Goal: Use online tool/utility: Utilize a website feature to perform a specific function

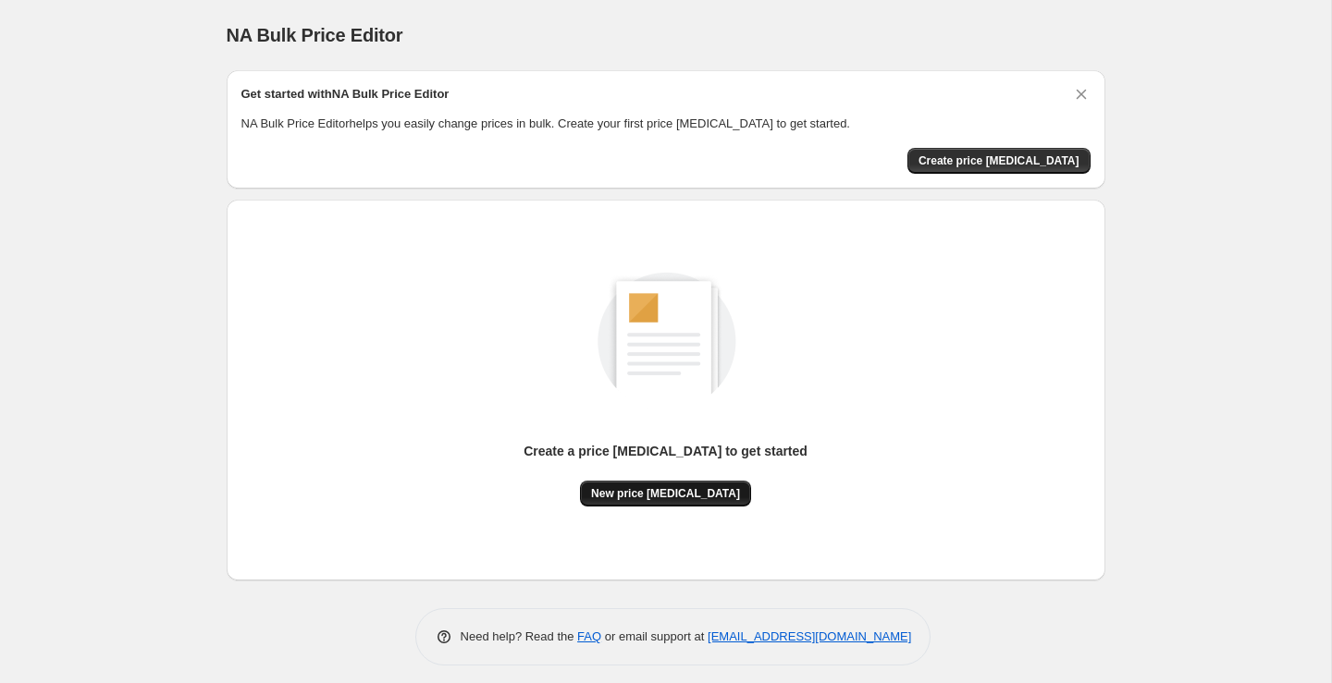
click at [674, 495] on span "New price [MEDICAL_DATA]" at bounding box center [665, 493] width 149 height 15
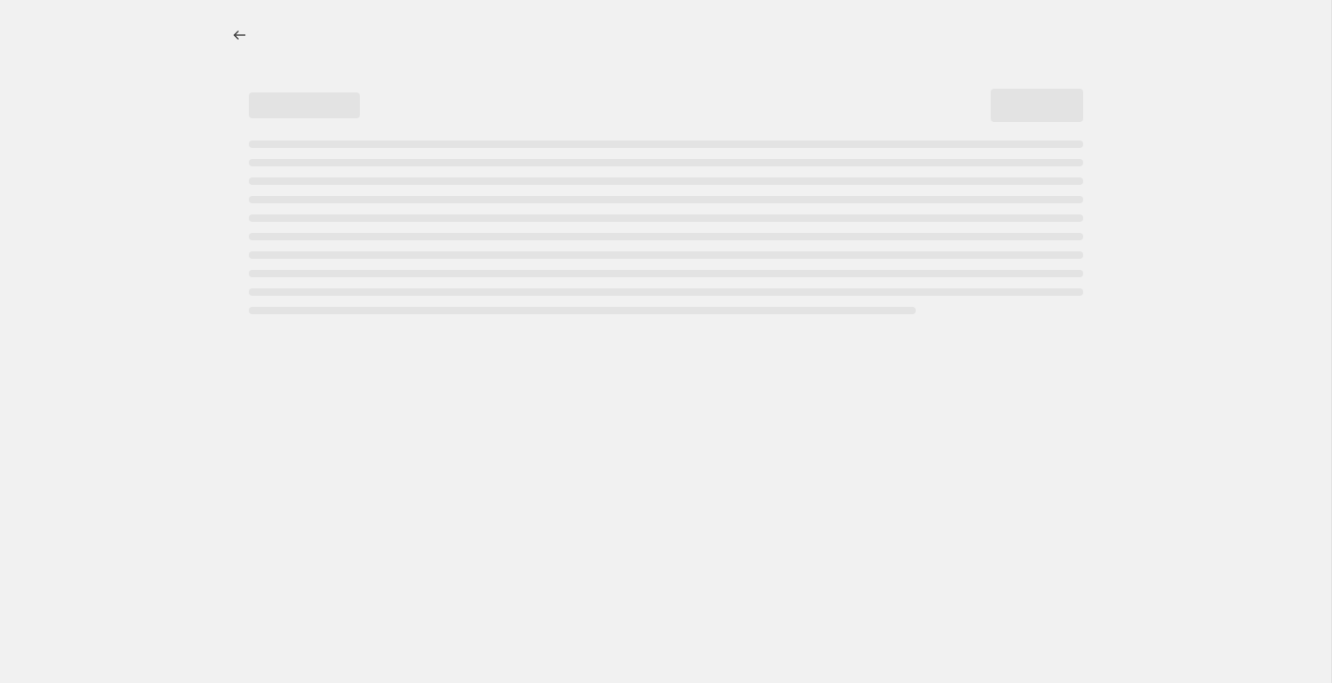
select select "percentage"
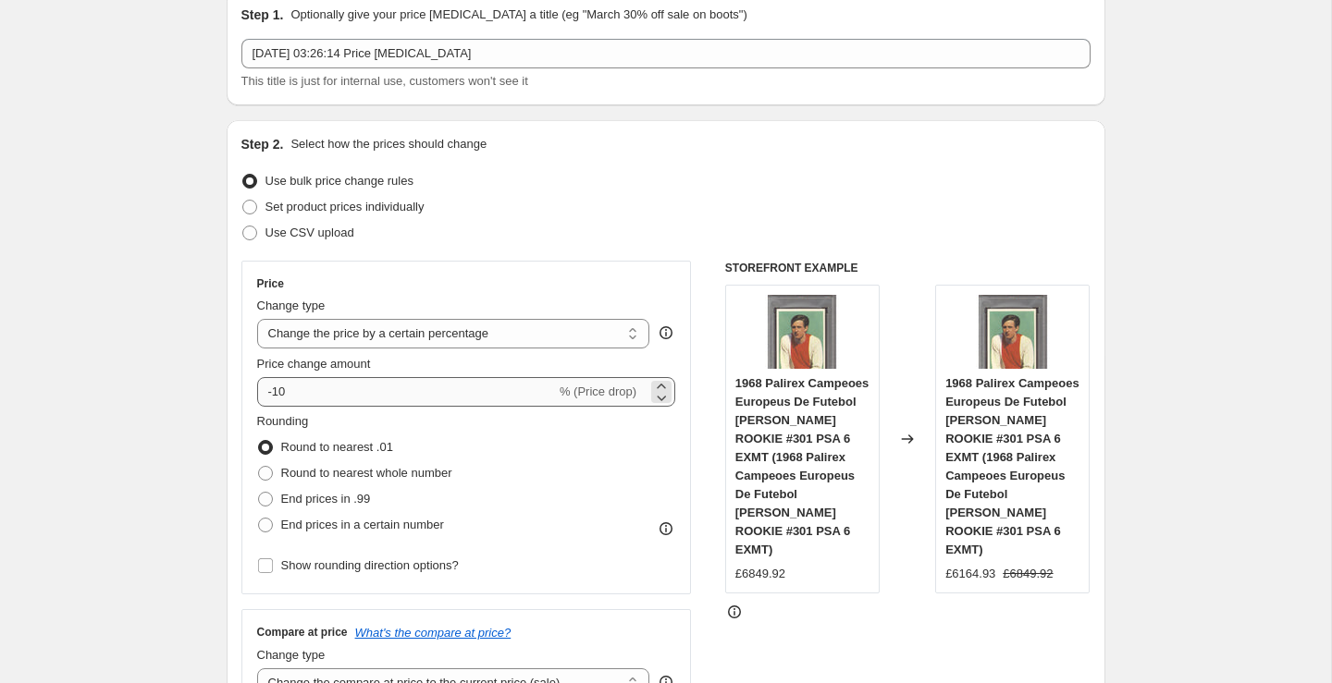
scroll to position [92, 0]
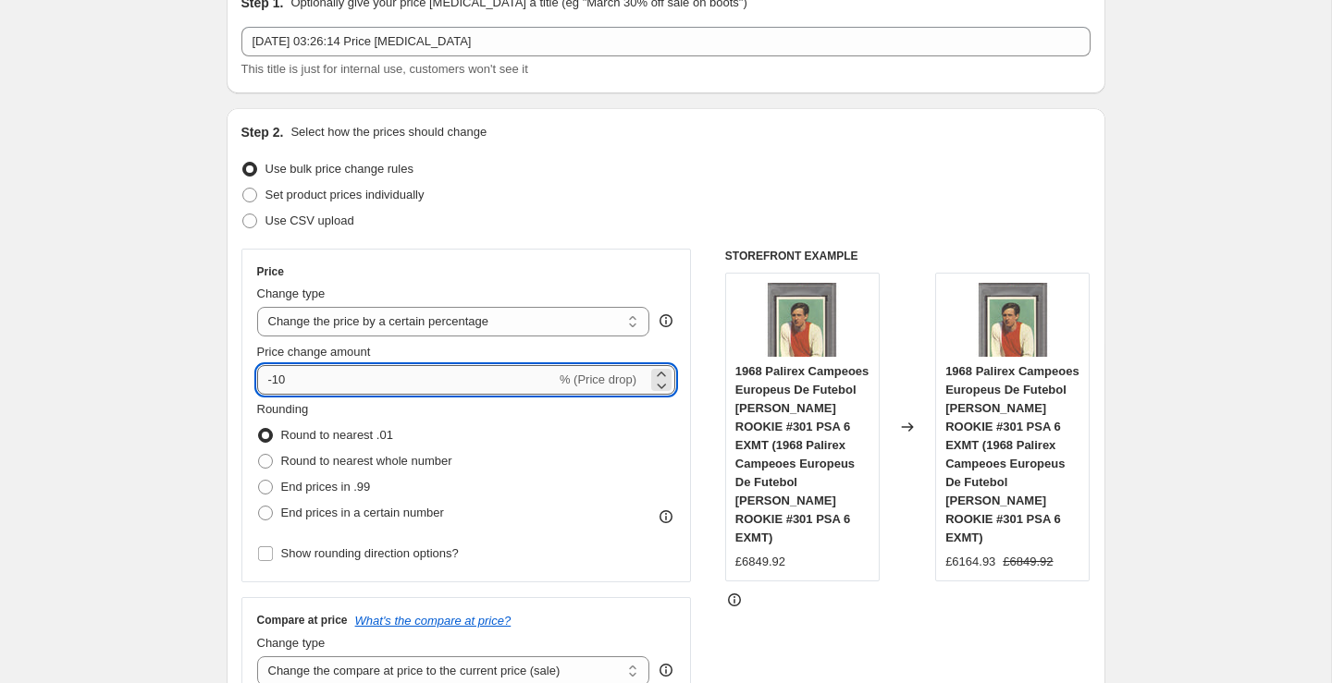
click at [301, 387] on input "-10" at bounding box center [406, 380] width 299 height 30
type input "-1"
type input "-45"
click at [714, 464] on div "Price Change type Change the price to a certain amount Change the price by a ce…" at bounding box center [665, 475] width 849 height 453
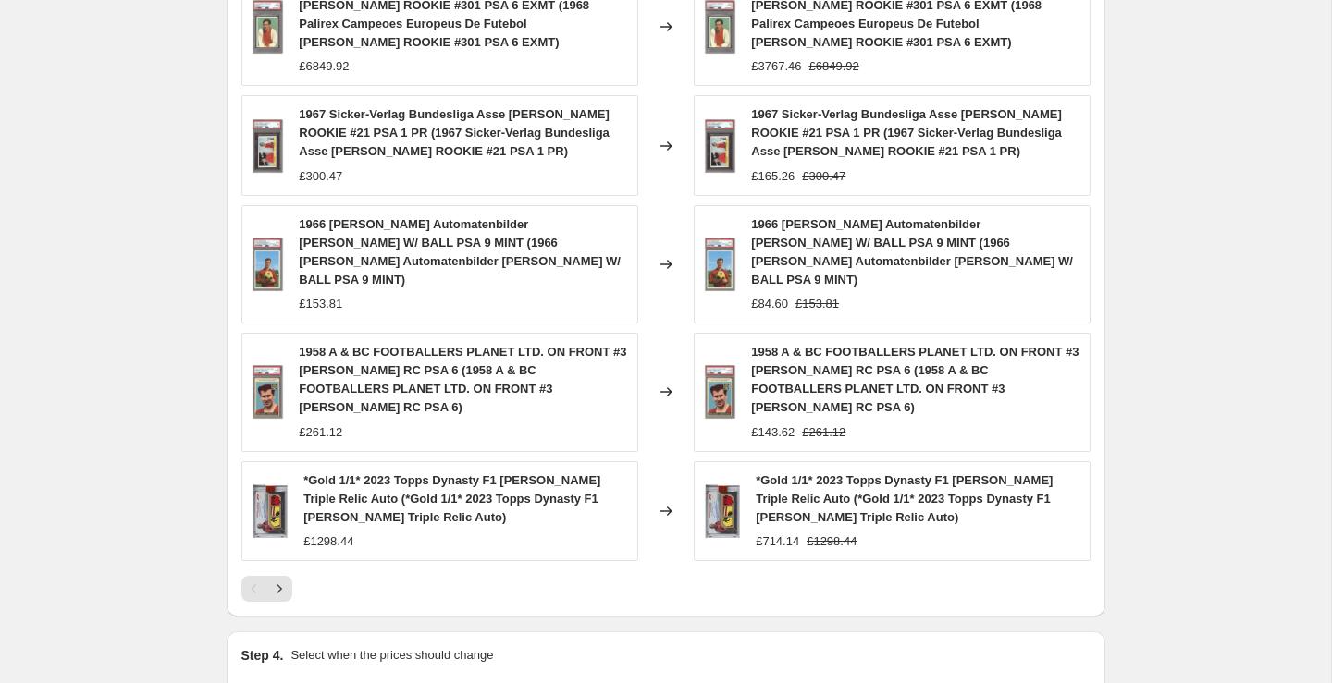
scroll to position [1324, 0]
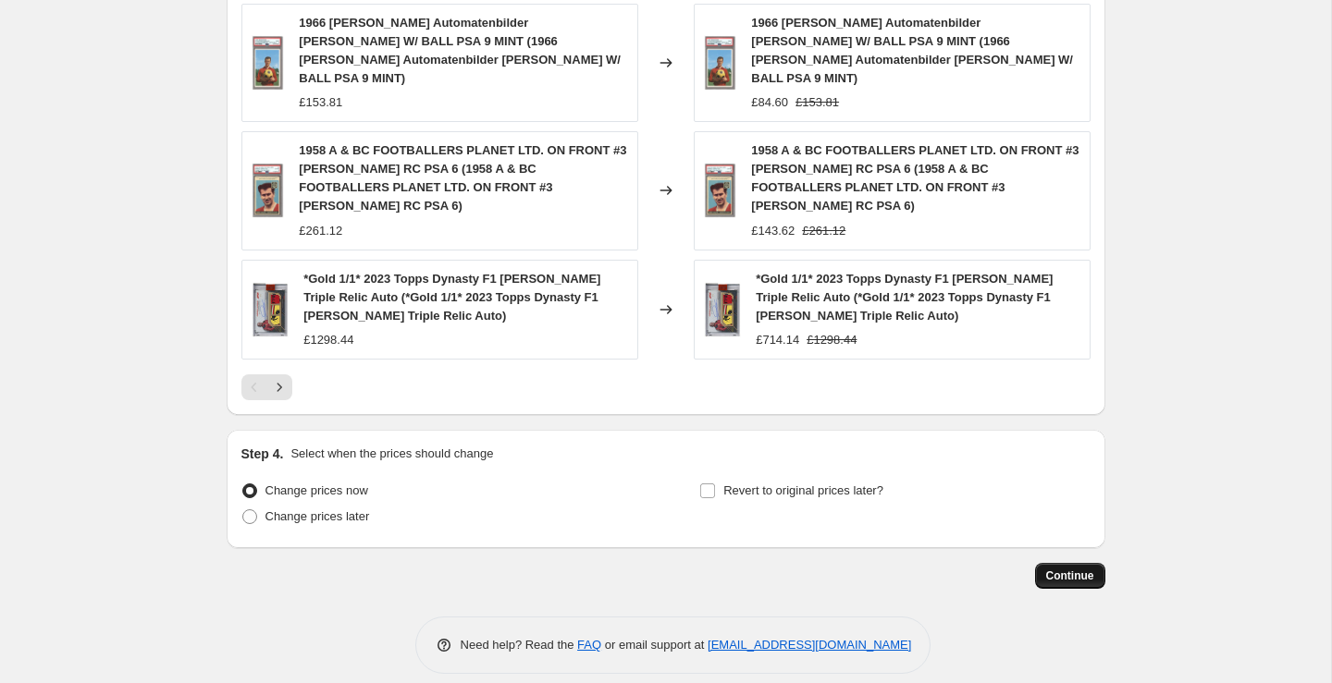
click at [1068, 569] on span "Continue" at bounding box center [1070, 576] width 48 height 15
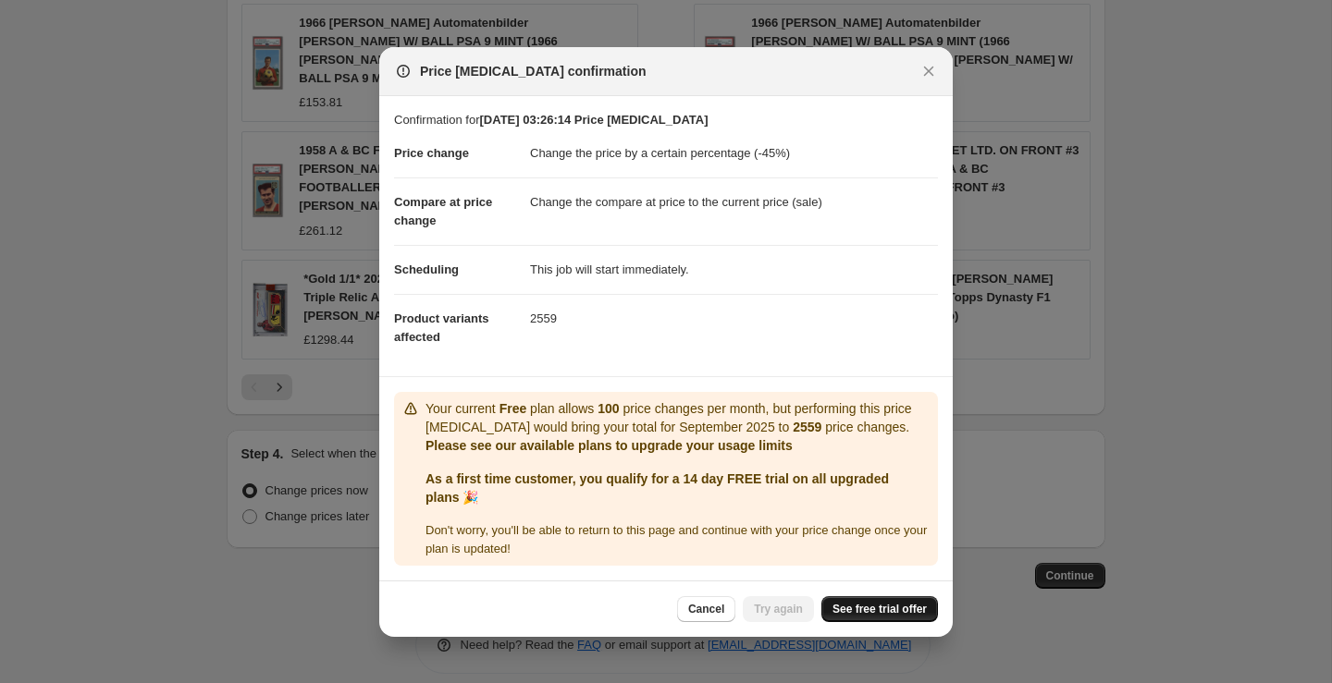
click at [884, 617] on span "See free trial offer" at bounding box center [879, 609] width 94 height 15
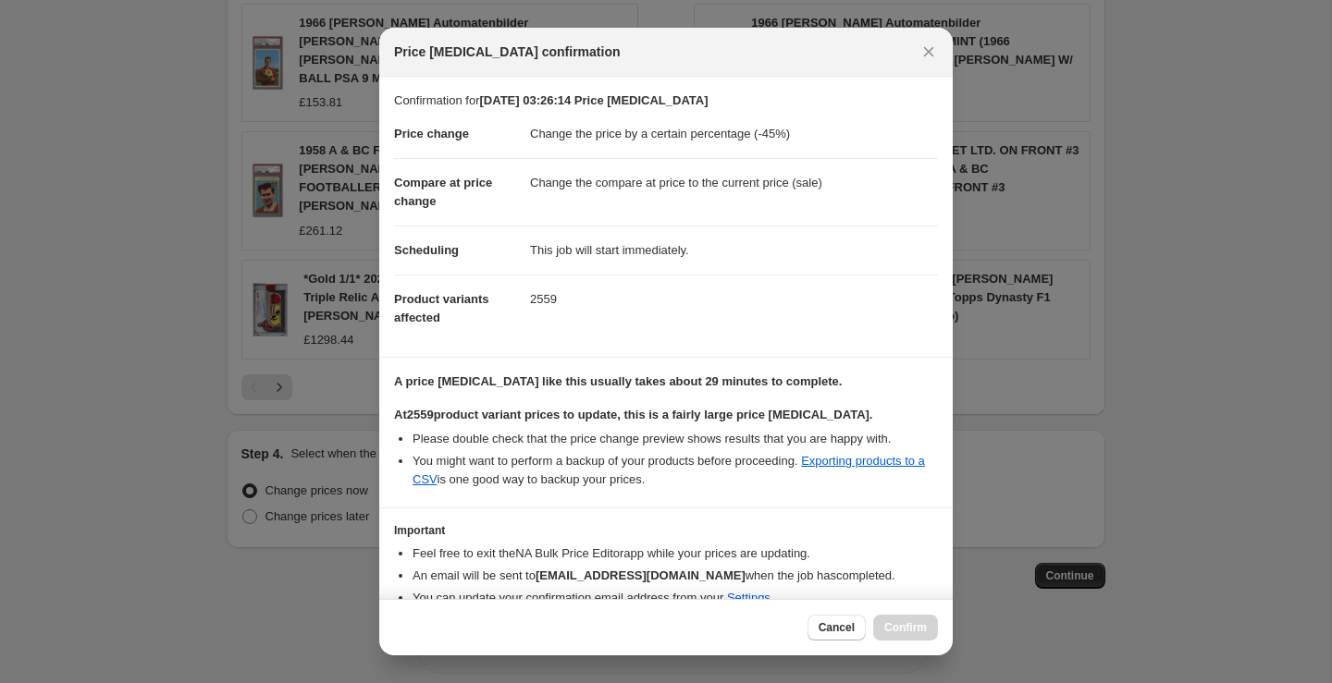
scroll to position [83, 0]
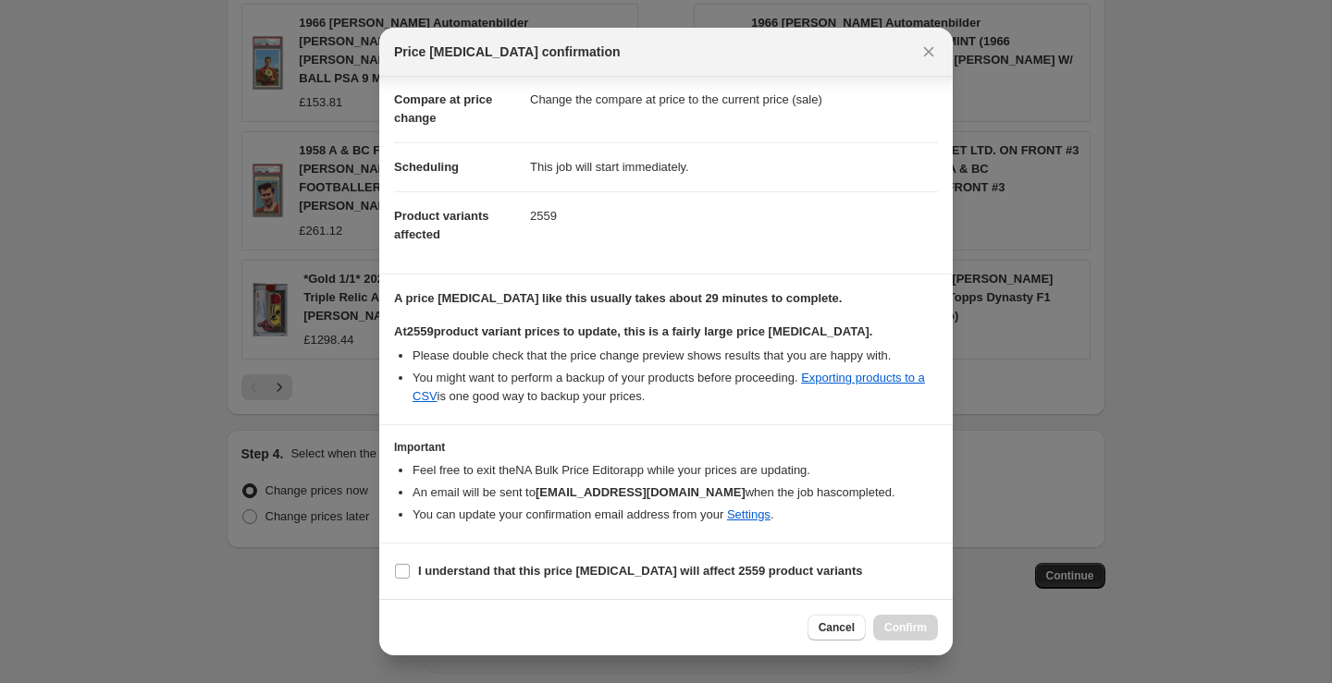
click at [396, 552] on section "I understand that this price [MEDICAL_DATA] will affect 2559 product variants" at bounding box center [665, 571] width 573 height 55
click at [398, 570] on input "I understand that this price [MEDICAL_DATA] will affect 2559 product variants" at bounding box center [402, 571] width 15 height 15
checkbox input "true"
click at [922, 628] on span "Confirm" at bounding box center [905, 628] width 43 height 15
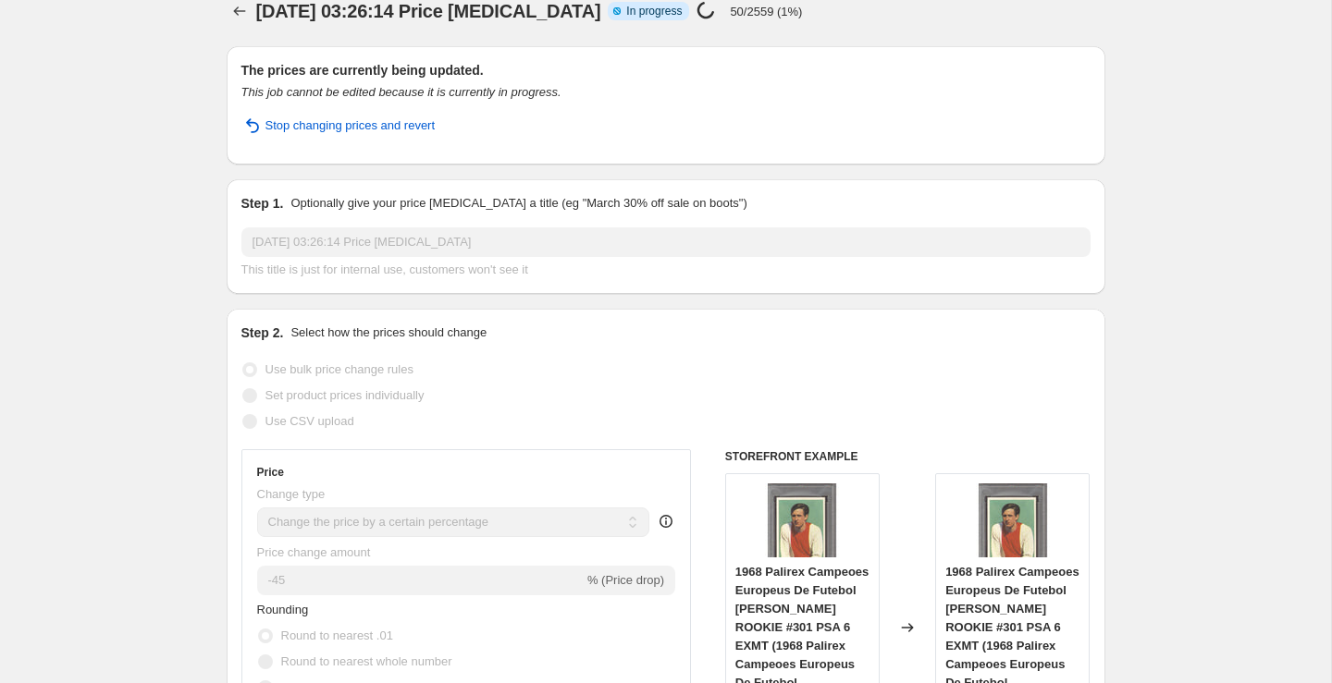
scroll to position [29, 0]
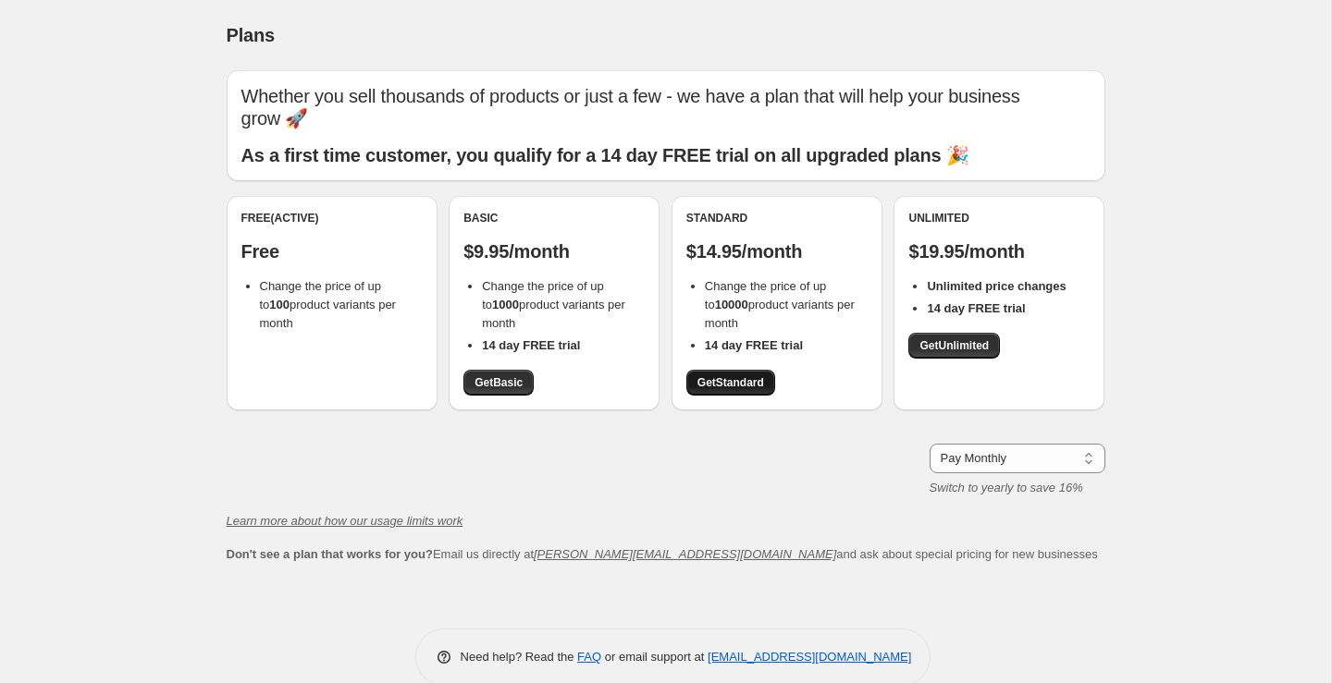
click at [746, 375] on span "Get Standard" at bounding box center [730, 382] width 67 height 15
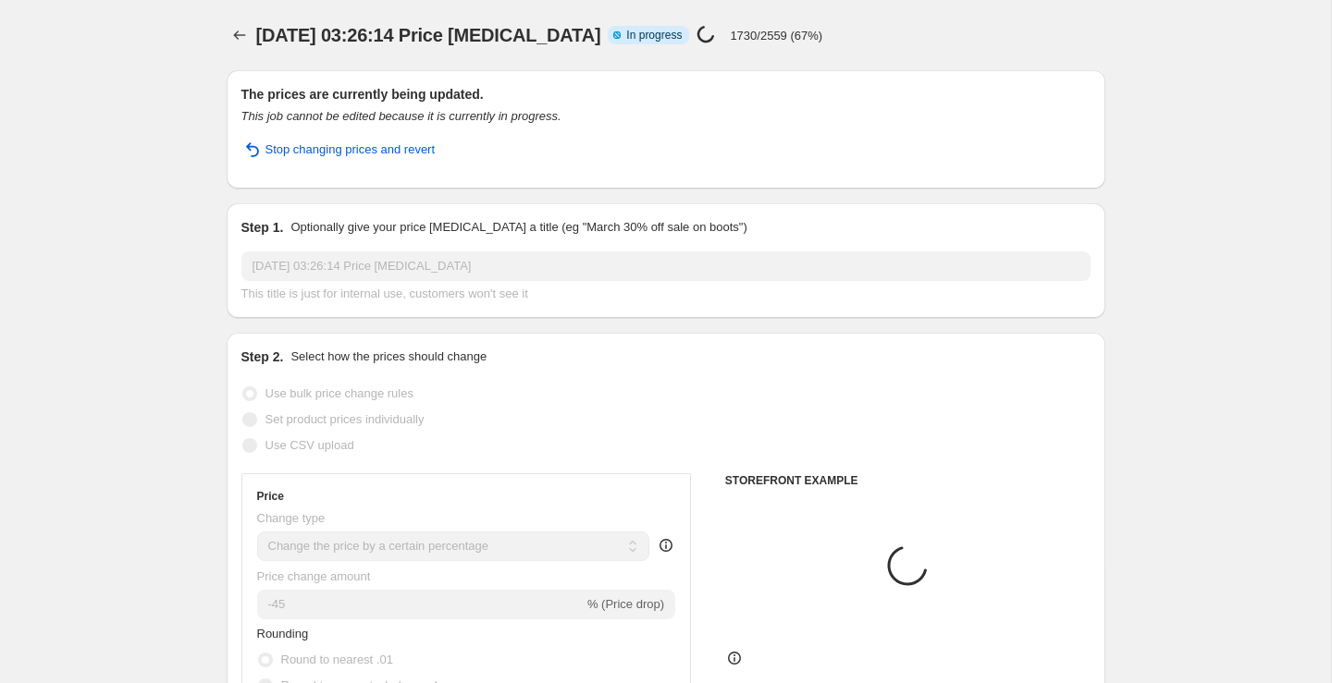
select select "percentage"
